Goal: Complete application form

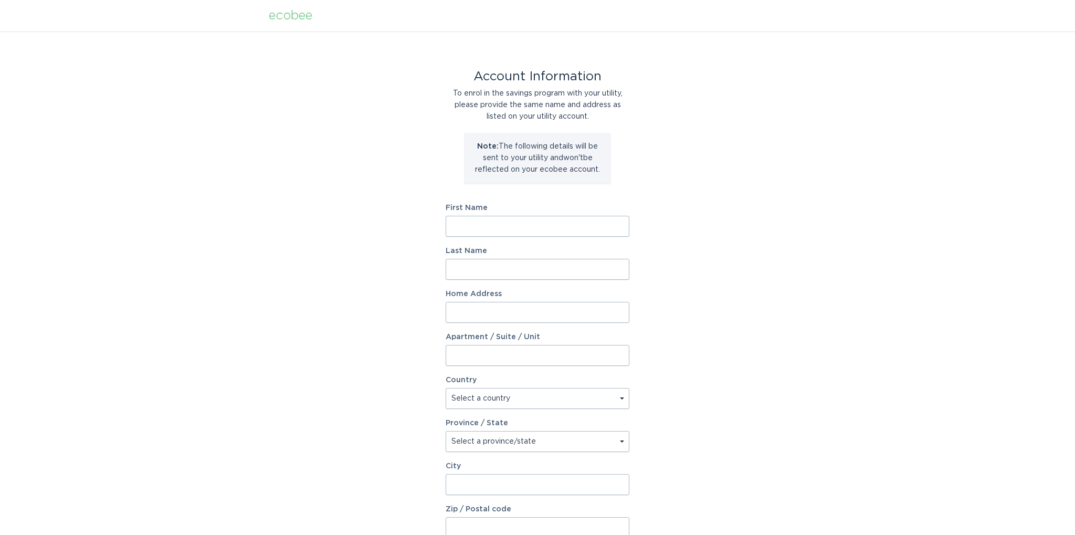
click at [480, 231] on input "First Name" at bounding box center [538, 226] width 184 height 21
drag, startPoint x: 477, startPoint y: 225, endPoint x: 486, endPoint y: 227, distance: 9.3
click at [478, 227] on input "First Name" at bounding box center [538, 226] width 184 height 21
type input "Angus"
type input "March"
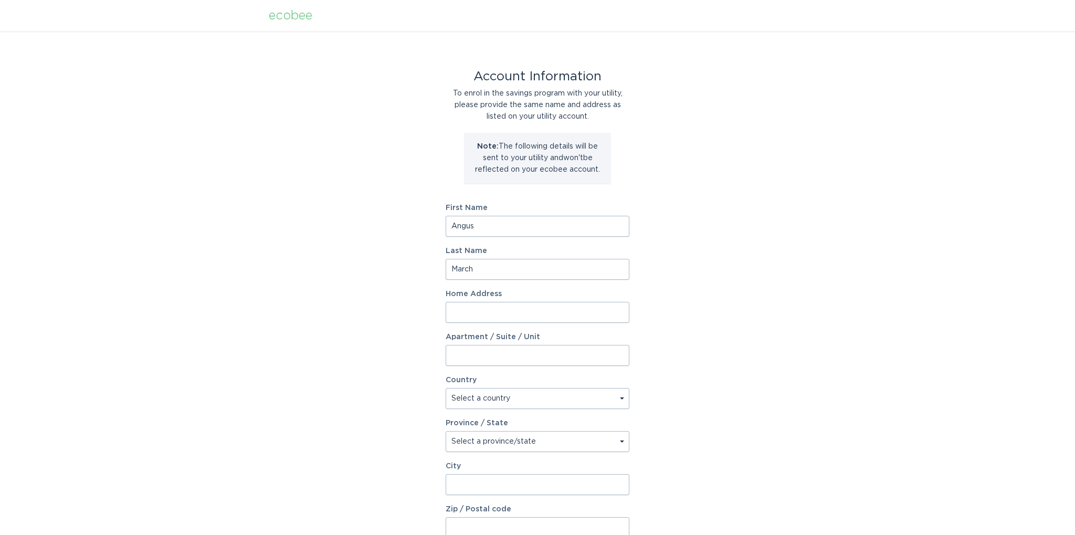
type input "188 Coyote Cres"
select select "CA"
type input "Stittsville"
type input "K2S2G8"
select select "ON"
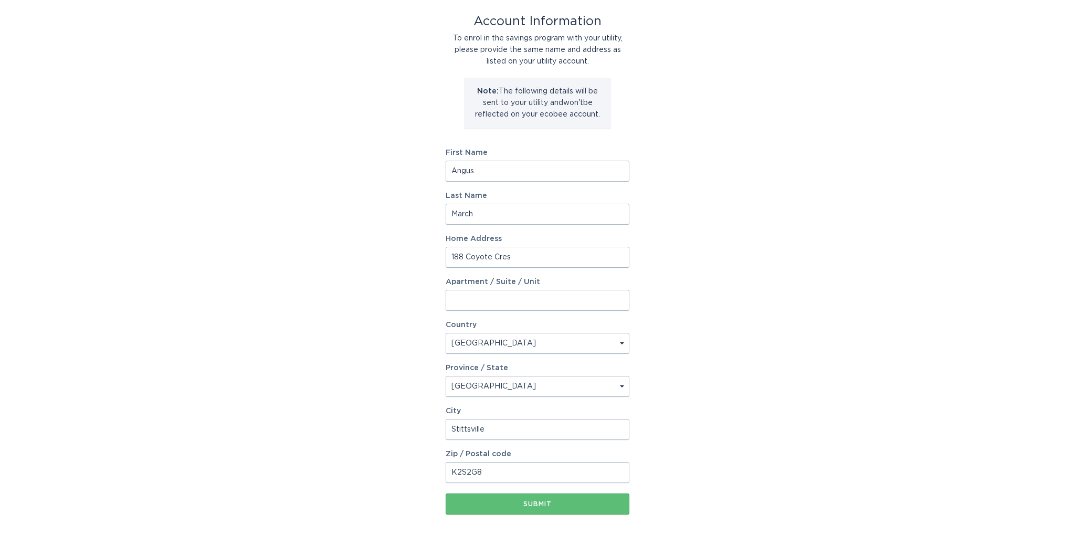
scroll to position [103, 0]
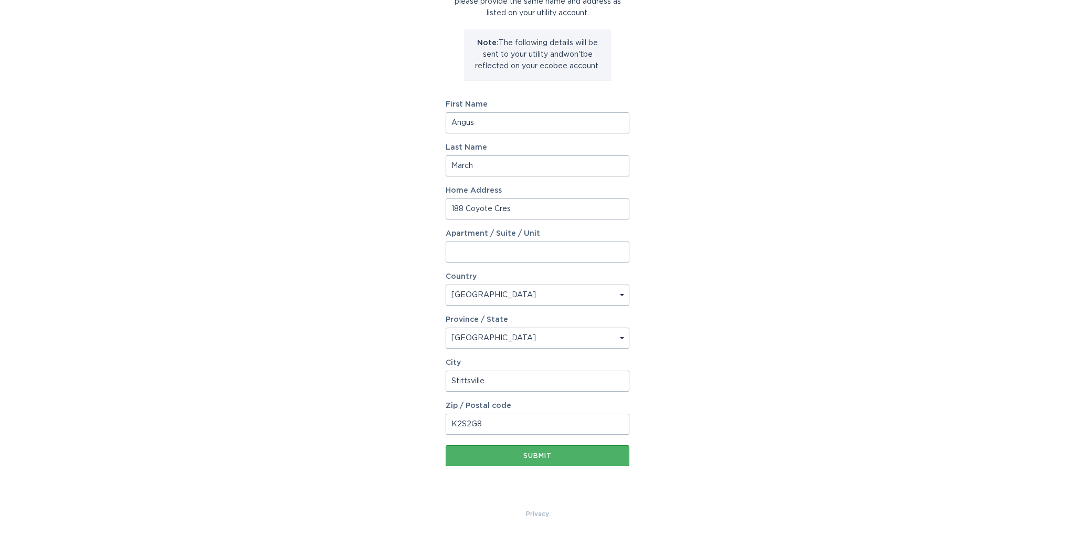
click at [526, 455] on div "Submit" at bounding box center [537, 456] width 173 height 6
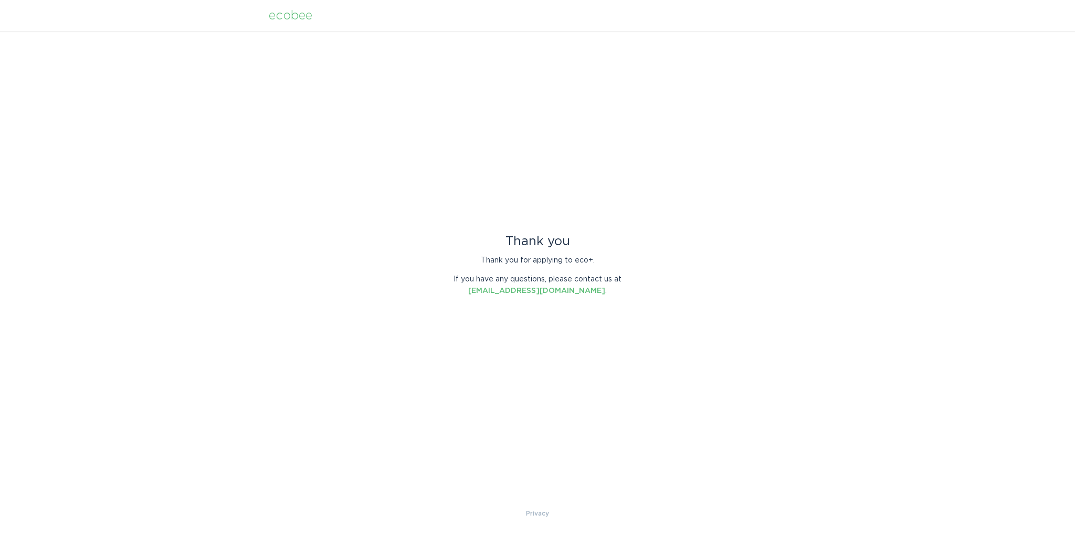
scroll to position [0, 0]
